Goal: Task Accomplishment & Management: Use online tool/utility

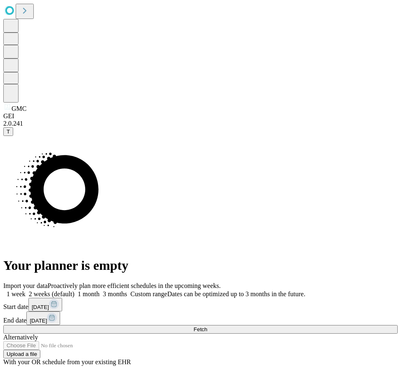
click at [312, 325] on button "Fetch" at bounding box center [200, 329] width 394 height 9
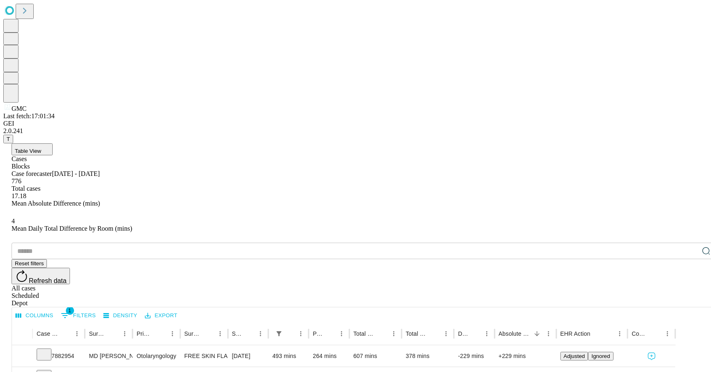
drag, startPoint x: 64, startPoint y: 10, endPoint x: 68, endPoint y: 21, distance: 11.1
click at [41, 148] on span "Table View" at bounding box center [28, 151] width 26 height 6
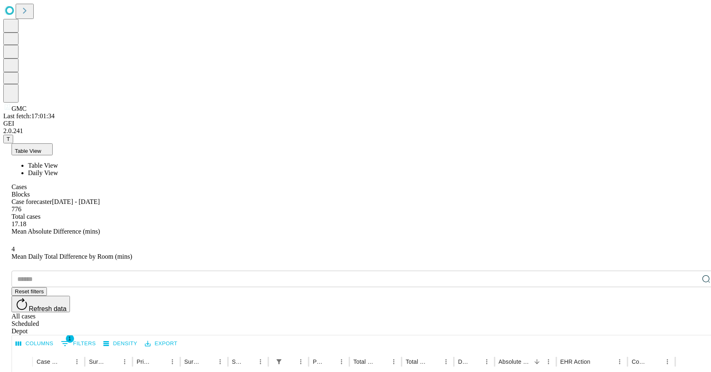
click at [77, 169] on li "Daily View" at bounding box center [372, 172] width 688 height 7
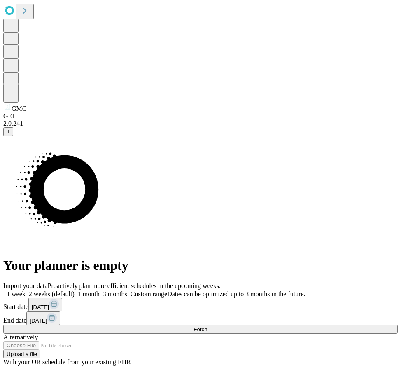
click at [207, 326] on span "Fetch" at bounding box center [200, 329] width 14 height 6
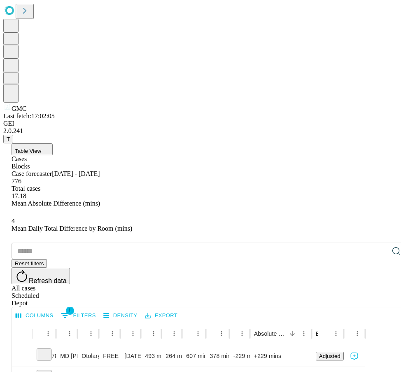
click at [53, 143] on button "Table View" at bounding box center [32, 149] width 41 height 12
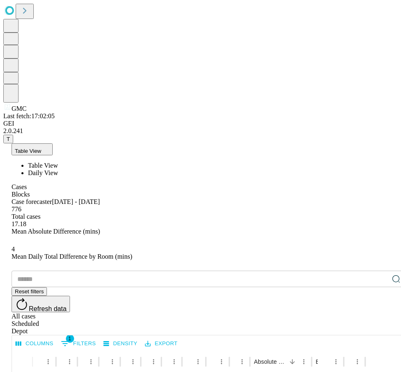
click at [58, 169] on span "Daily View" at bounding box center [43, 172] width 30 height 7
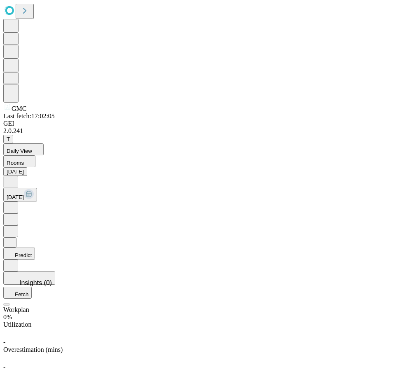
click at [15, 249] on icon at bounding box center [11, 253] width 8 height 8
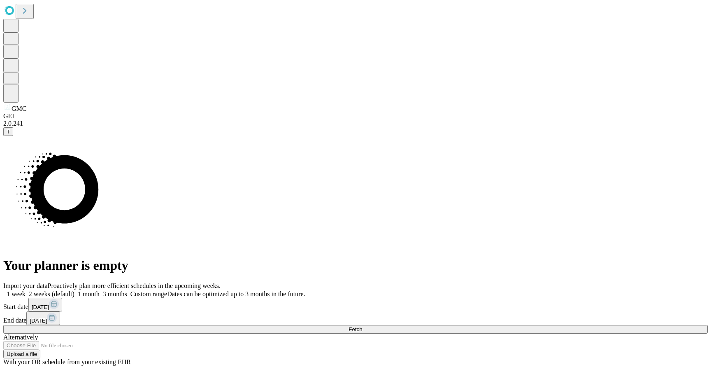
click at [534, 282] on div "Import your data Proactively plan more efficient schedules in the upcoming week…" at bounding box center [355, 324] width 705 height 84
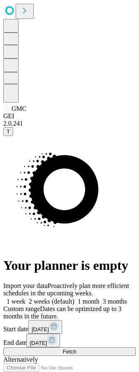
click at [136, 347] on button "Fetch" at bounding box center [69, 351] width 133 height 9
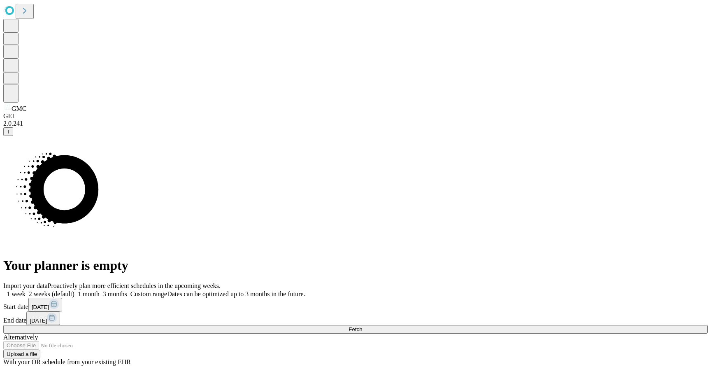
click at [614, 325] on button "Fetch" at bounding box center [355, 329] width 705 height 9
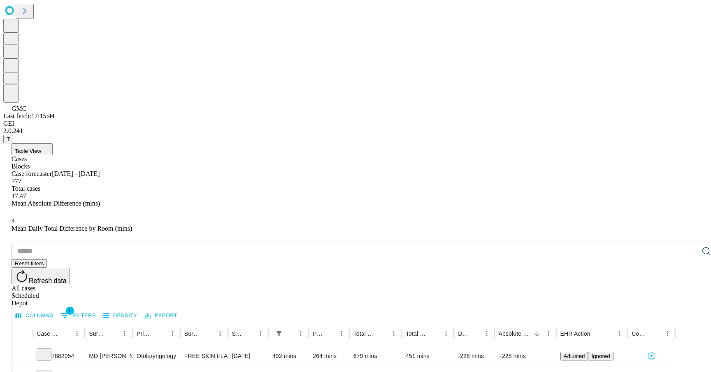
click at [53, 143] on button "Table View" at bounding box center [32, 149] width 41 height 12
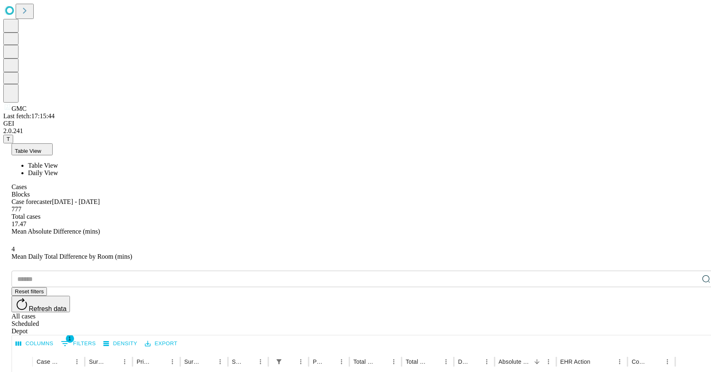
click at [58, 169] on span "Daily View" at bounding box center [43, 172] width 30 height 7
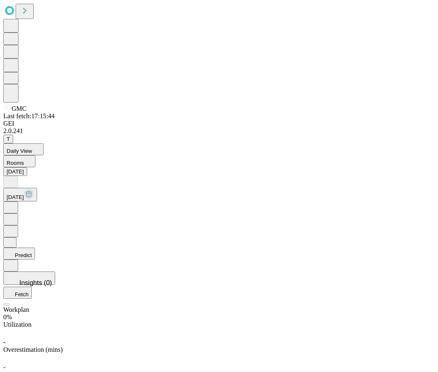
click at [14, 249] on icon at bounding box center [10, 252] width 7 height 6
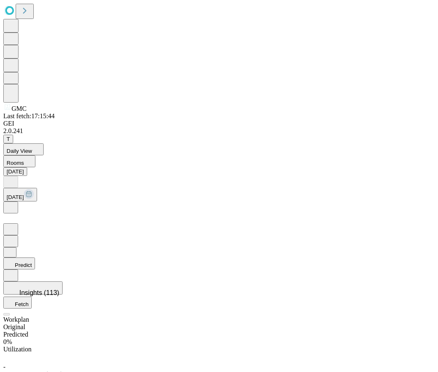
click at [12, 205] on icon at bounding box center [10, 207] width 2 height 4
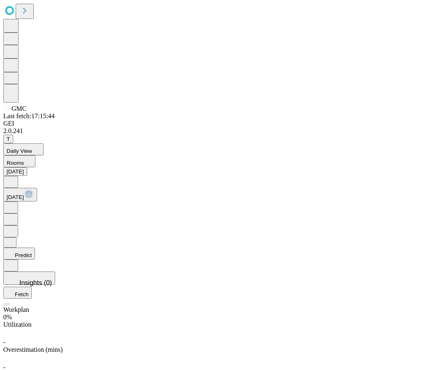
click at [15, 177] on icon at bounding box center [11, 181] width 8 height 8
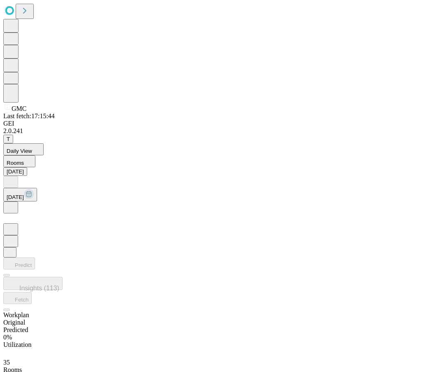
scroll to position [0, 22]
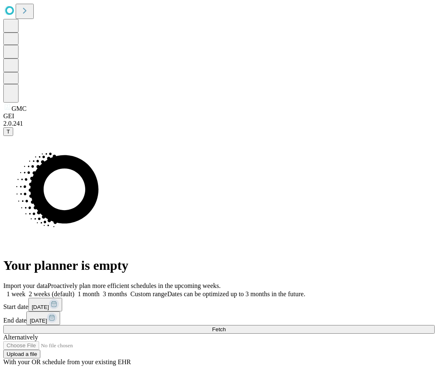
click at [380, 325] on button "Fetch" at bounding box center [218, 329] width 431 height 9
